Goal: Register for event/course

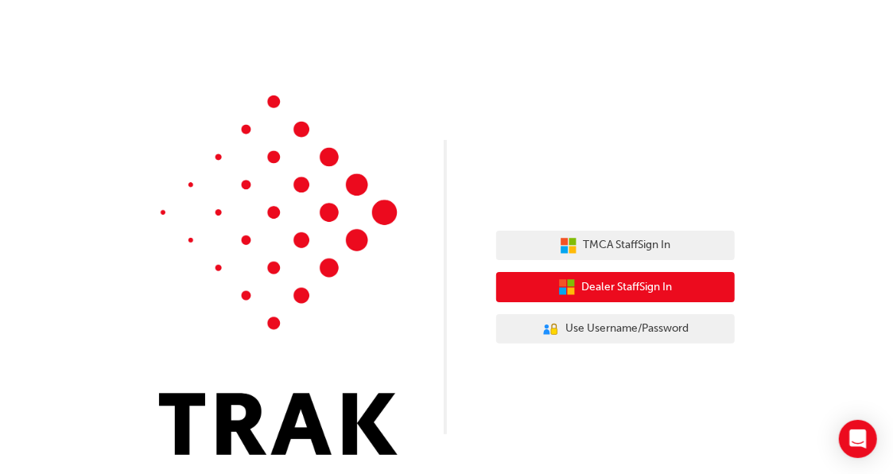
click at [578, 274] on button "Dealer Staff Sign In" at bounding box center [615, 287] width 239 height 30
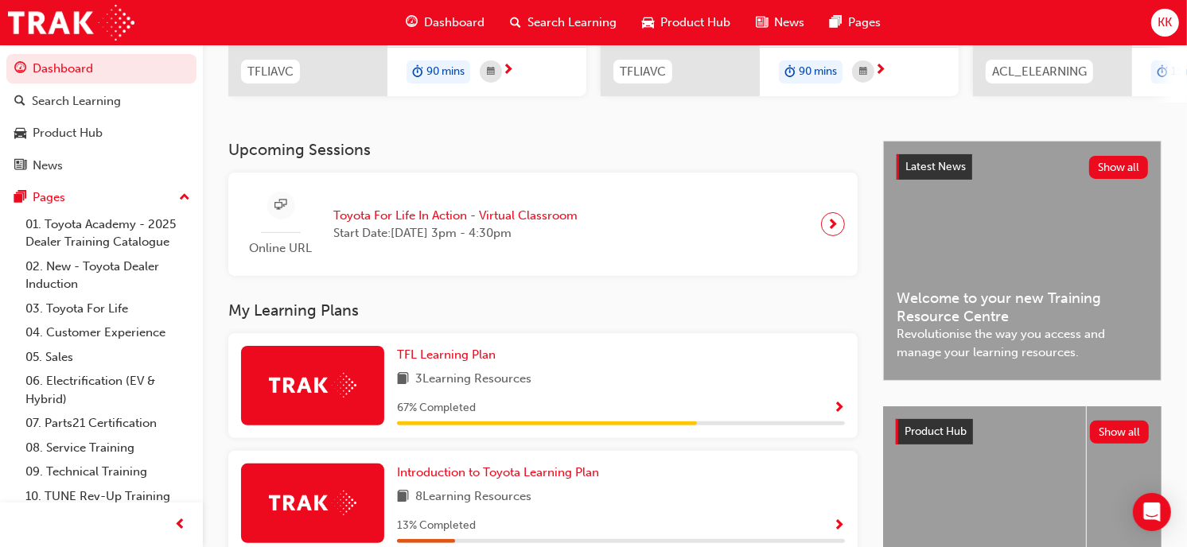
scroll to position [262, 0]
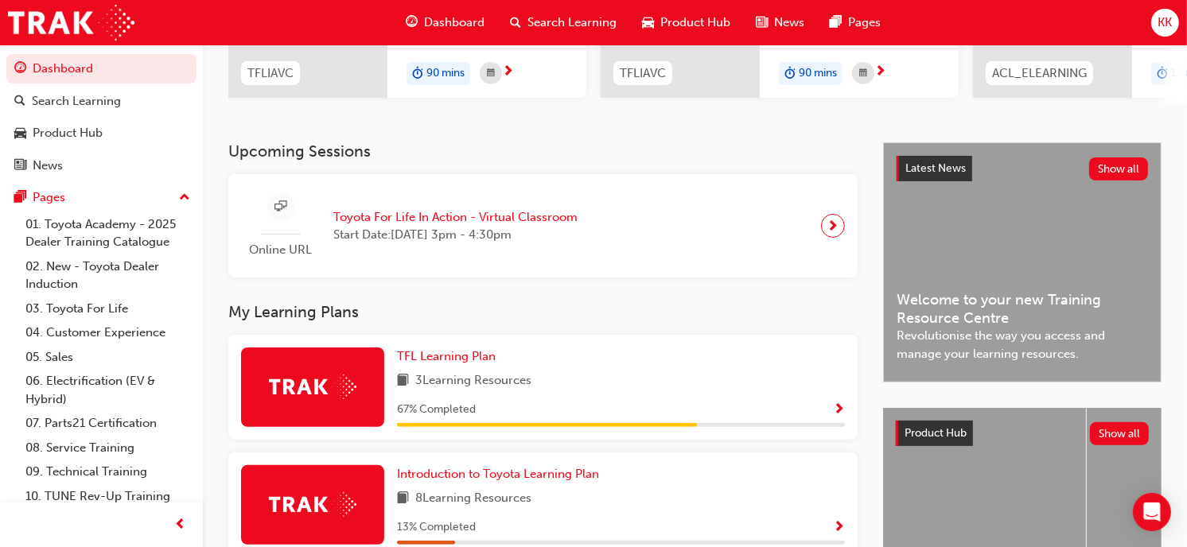
click at [467, 220] on span "Toyota For Life In Action - Virtual Classroom" at bounding box center [455, 217] width 244 height 18
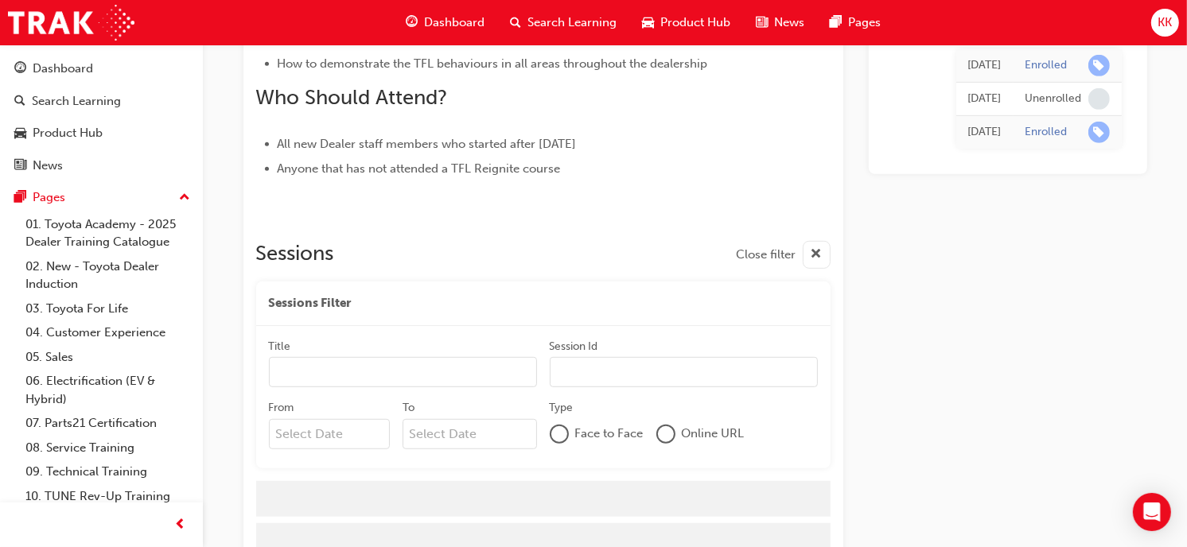
scroll to position [1724, 0]
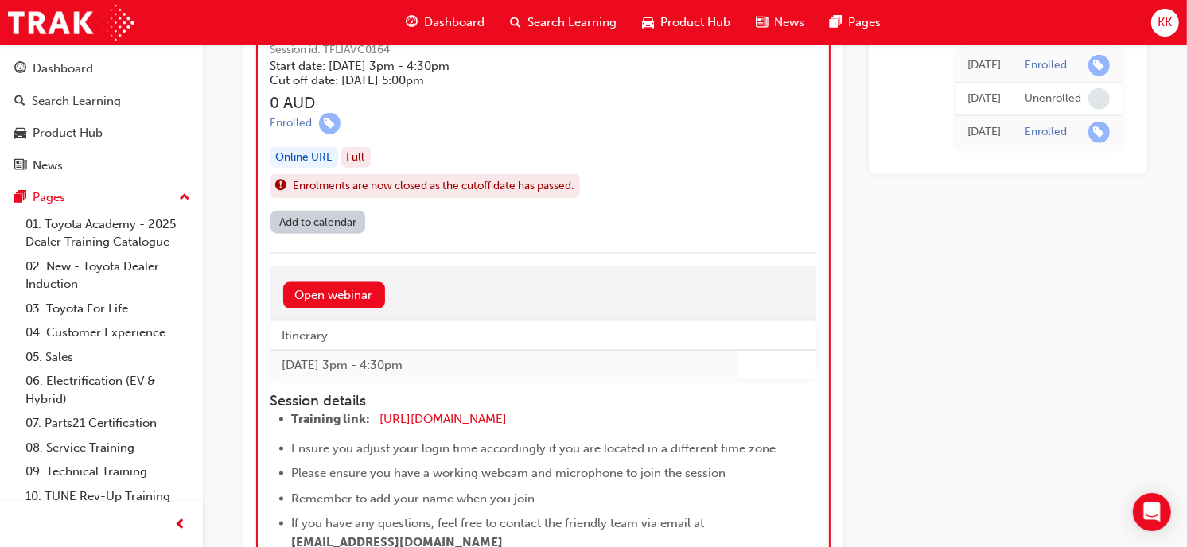
click at [337, 302] on link "Open webinar" at bounding box center [334, 295] width 102 height 26
